Goal: Information Seeking & Learning: Learn about a topic

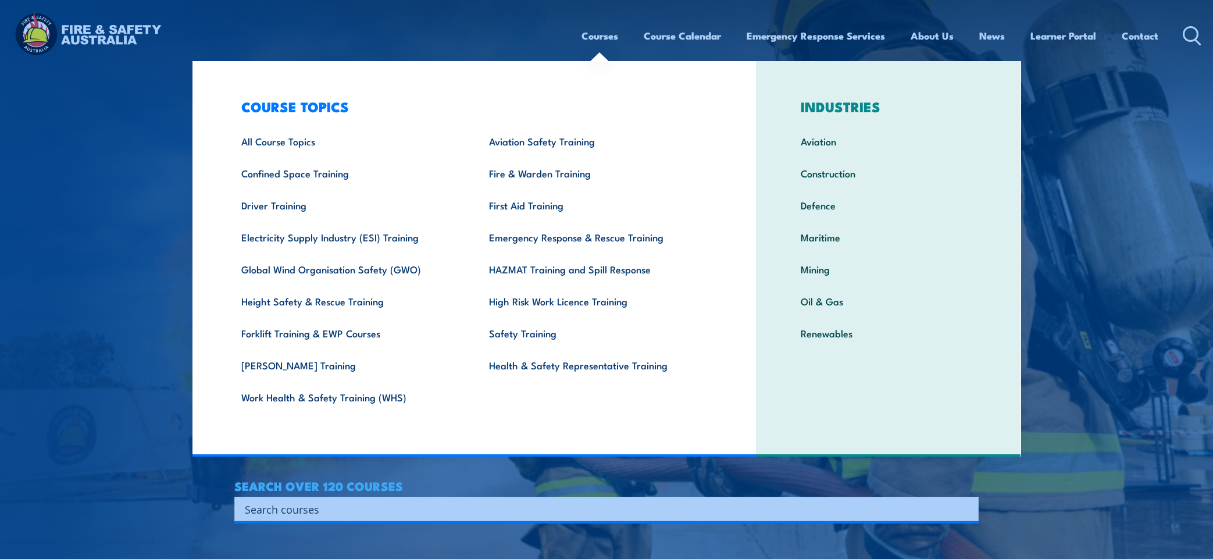
click at [316, 502] on input "Search input" at bounding box center [599, 508] width 708 height 17
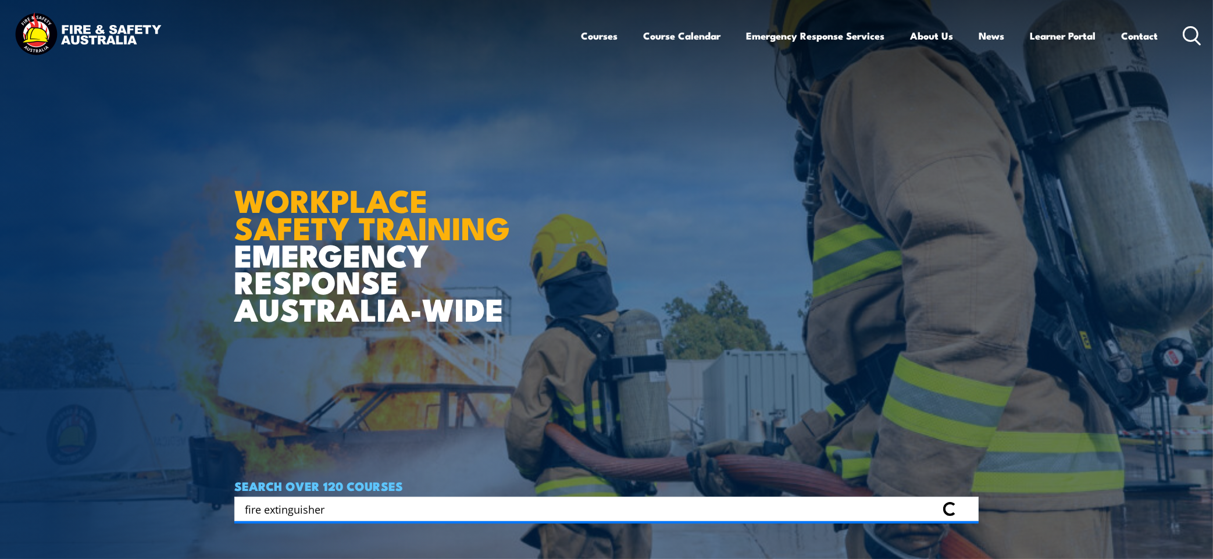
type input "fire extinguisher"
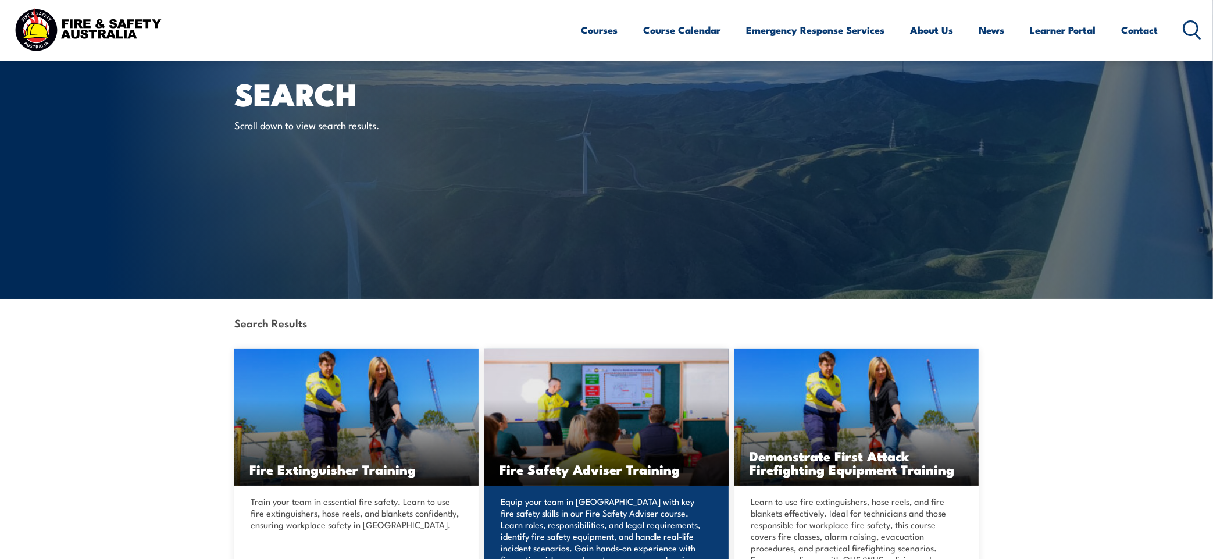
scroll to position [91, 0]
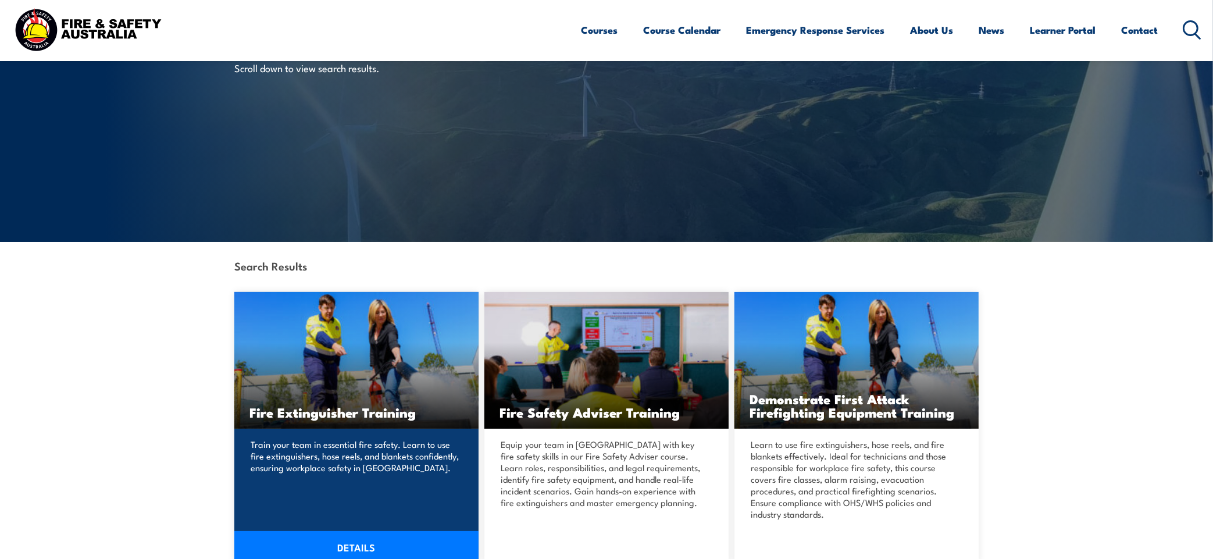
click at [340, 342] on img at bounding box center [356, 360] width 244 height 137
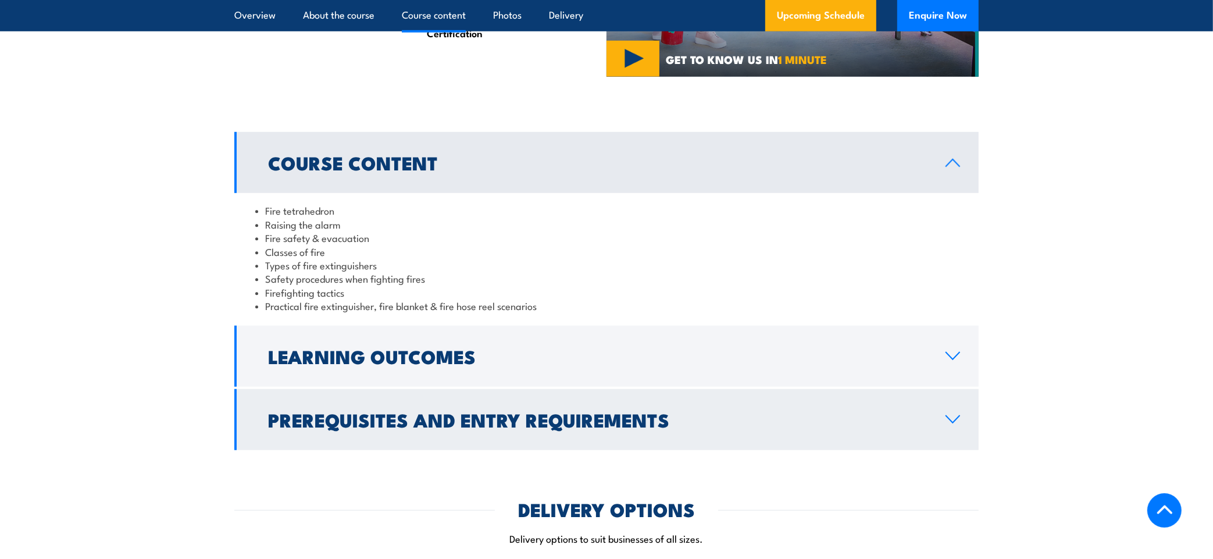
scroll to position [1003, 0]
click at [521, 410] on h2 "Prerequisites and Entry Requirements" at bounding box center [597, 418] width 659 height 16
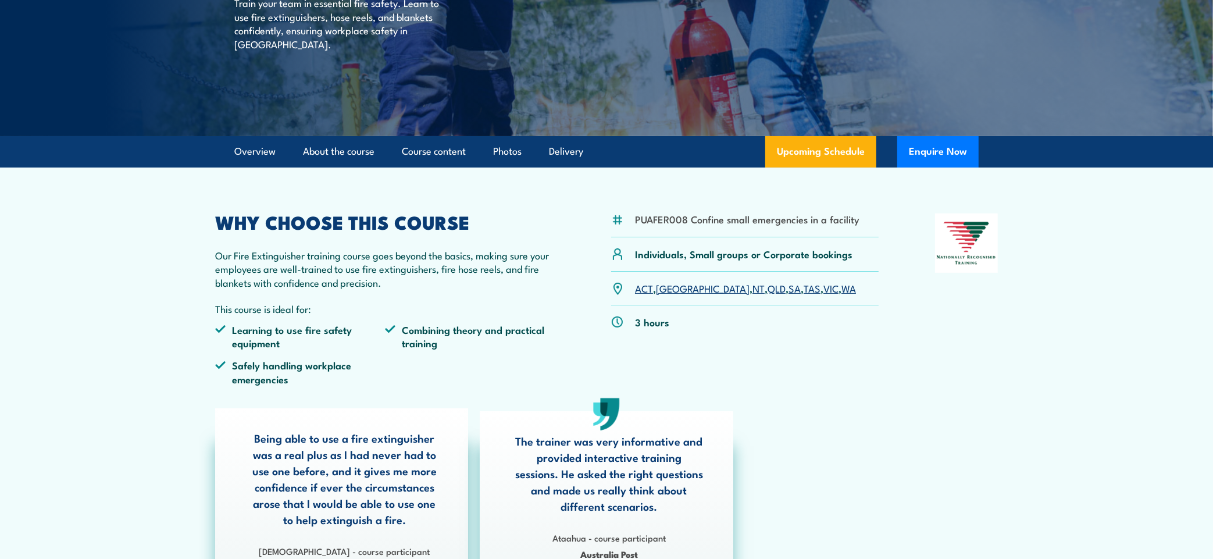
scroll to position [0, 0]
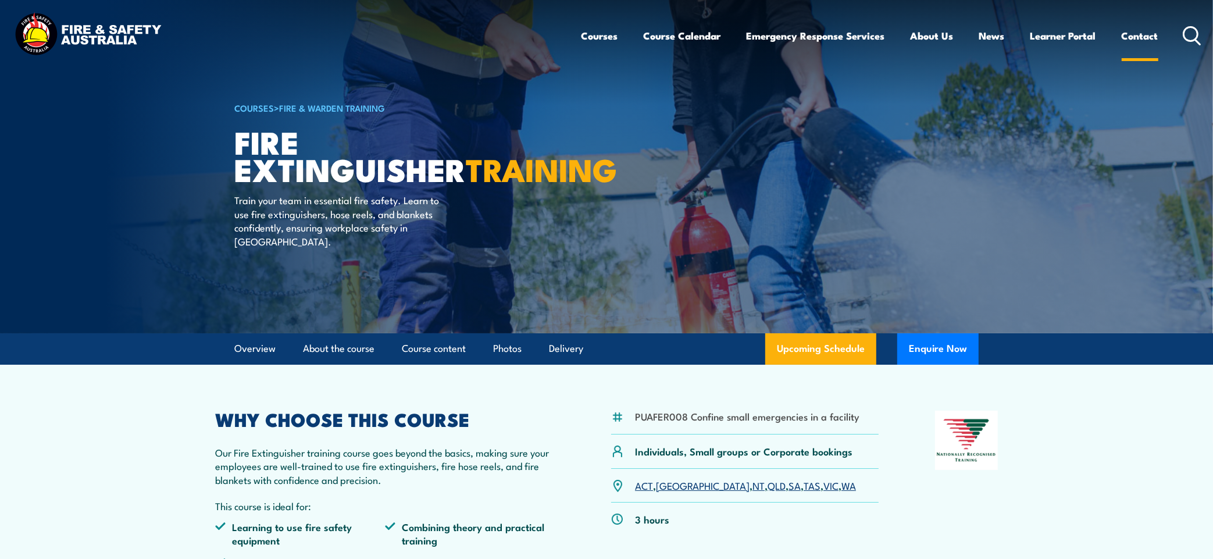
click at [1150, 35] on link "Contact" at bounding box center [1139, 35] width 37 height 31
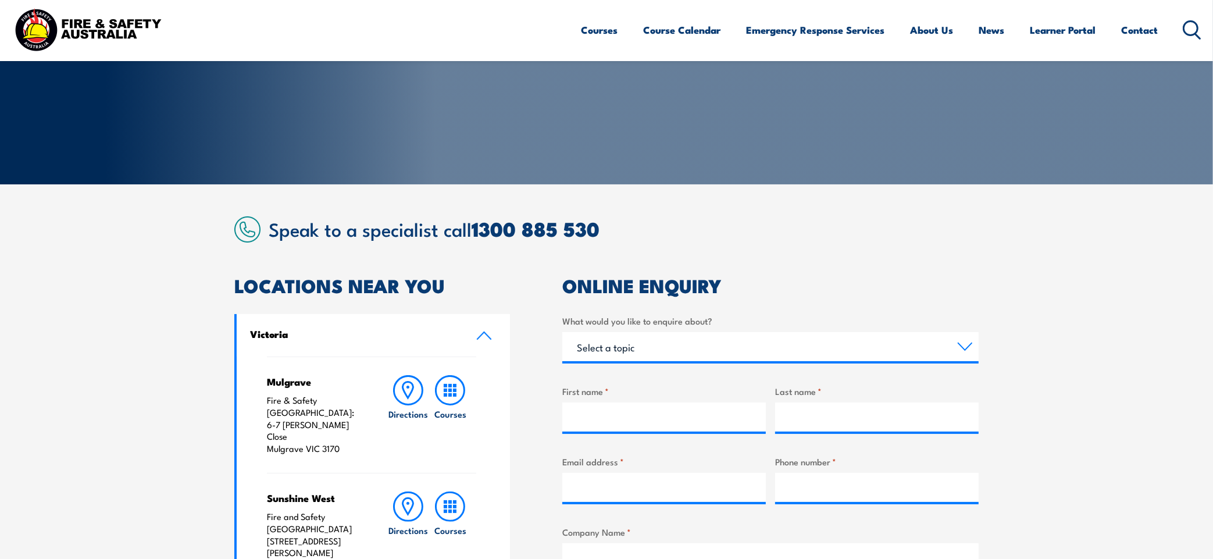
scroll to position [66, 0]
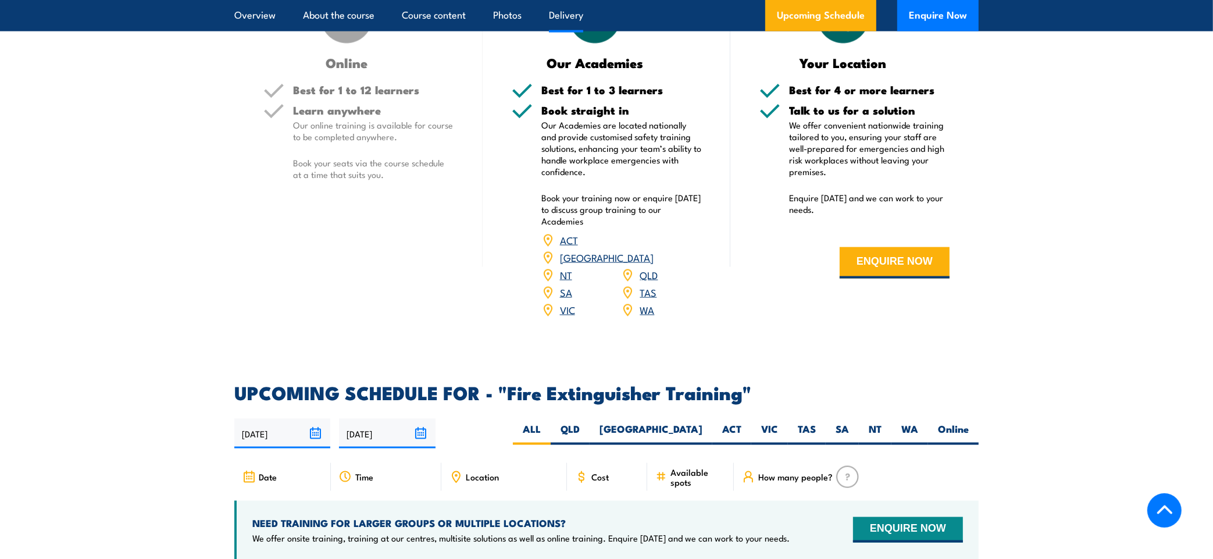
scroll to position [1728, 0]
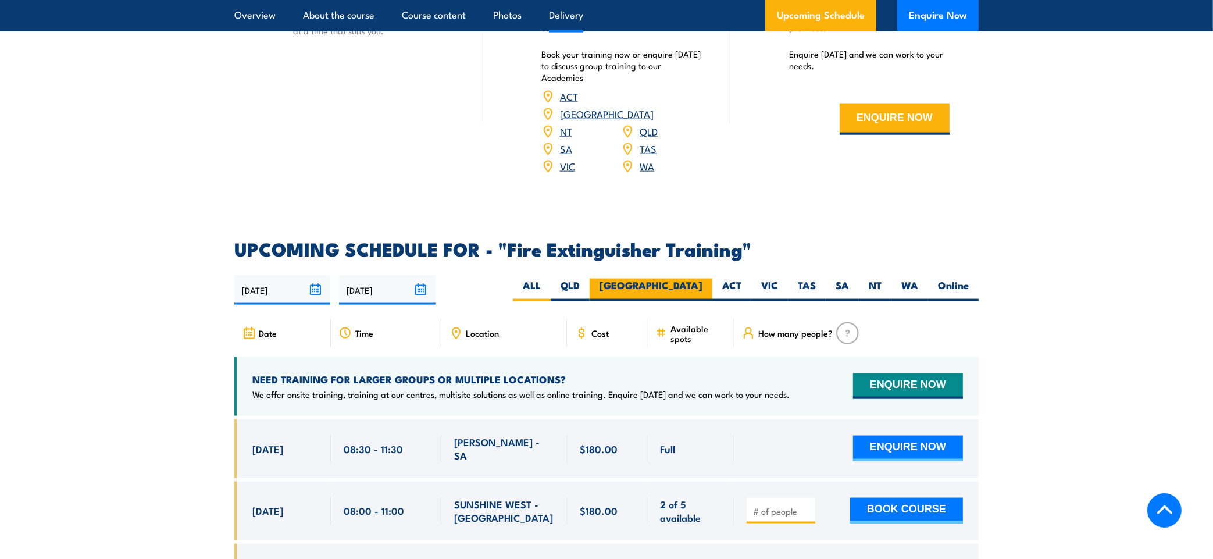
click at [702, 278] on label "NSW" at bounding box center [650, 289] width 123 height 23
click at [702, 278] on input "NSW" at bounding box center [706, 282] width 8 height 8
radio input "true"
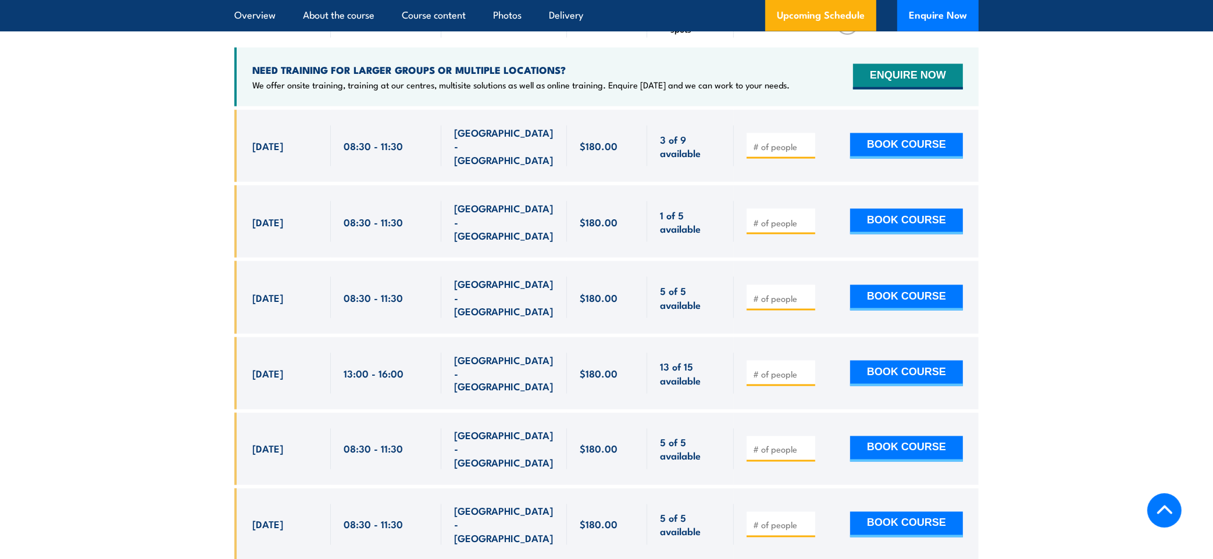
scroll to position [2037, 0]
